Goal: Browse casually: Explore the website without a specific task or goal

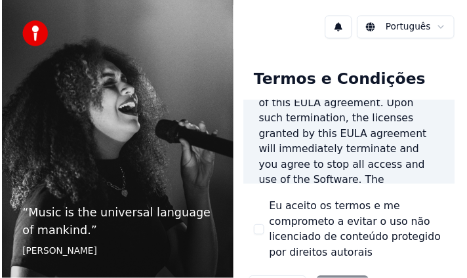
scroll to position [1895, 0]
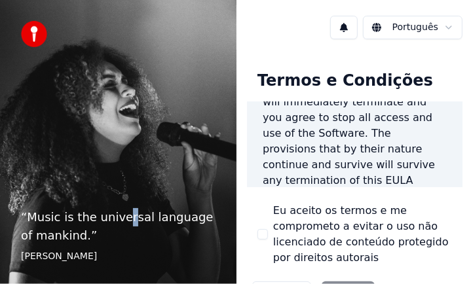
click at [120, 159] on div "“ Music is the universal language of mankind. ” Henry Wadsworth Longfellow" at bounding box center [118, 142] width 237 height 284
click at [173, 217] on p "“ Music is the universal language of mankind. ”" at bounding box center [118, 226] width 195 height 37
click at [48, 240] on p "“ Music is the universal language of mankind. ”" at bounding box center [118, 226] width 195 height 37
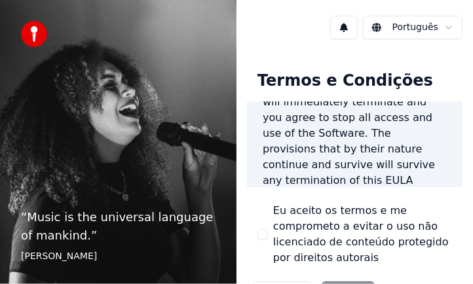
drag, startPoint x: 256, startPoint y: 31, endPoint x: 244, endPoint y: 9, distance: 24.9
click at [244, 9] on div "Português" at bounding box center [355, 27] width 237 height 45
